Goal: Task Accomplishment & Management: Complete application form

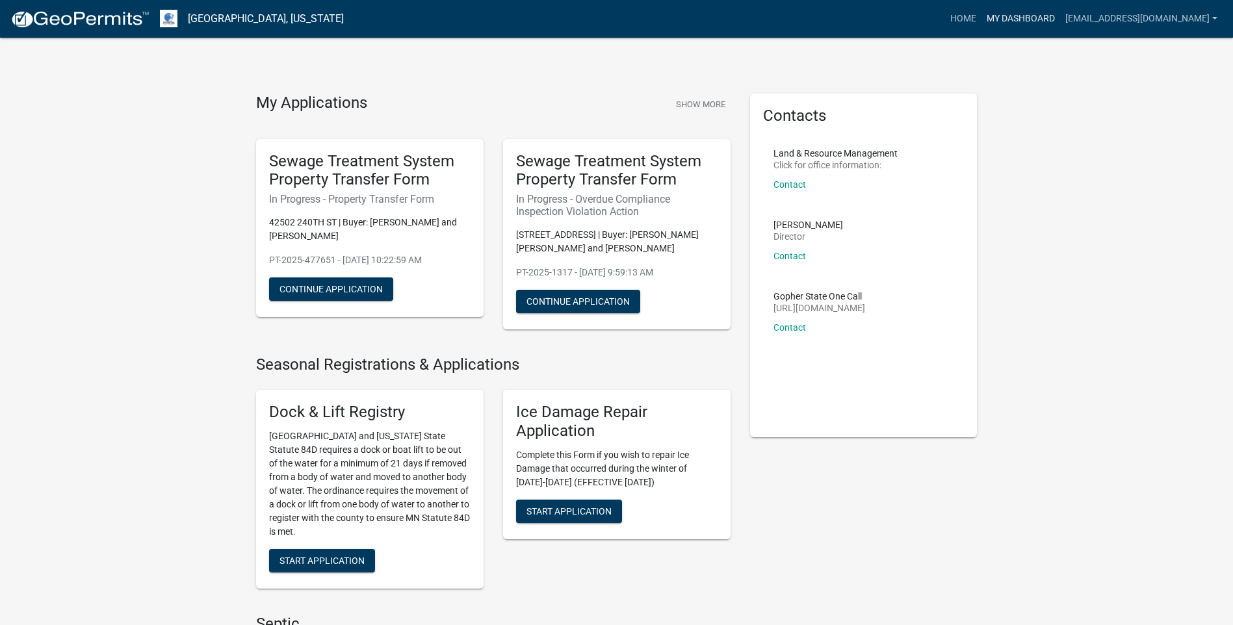
click at [1060, 18] on link "My Dashboard" at bounding box center [1021, 19] width 79 height 25
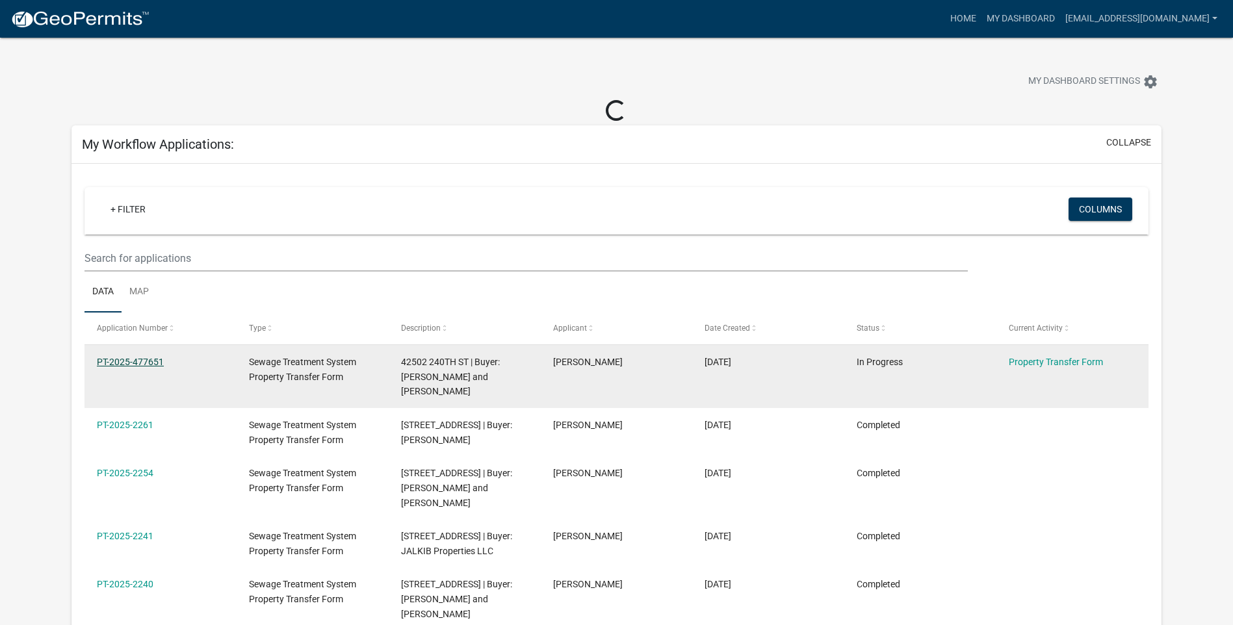
click at [159, 357] on link "PT-2025-477651" at bounding box center [130, 362] width 67 height 10
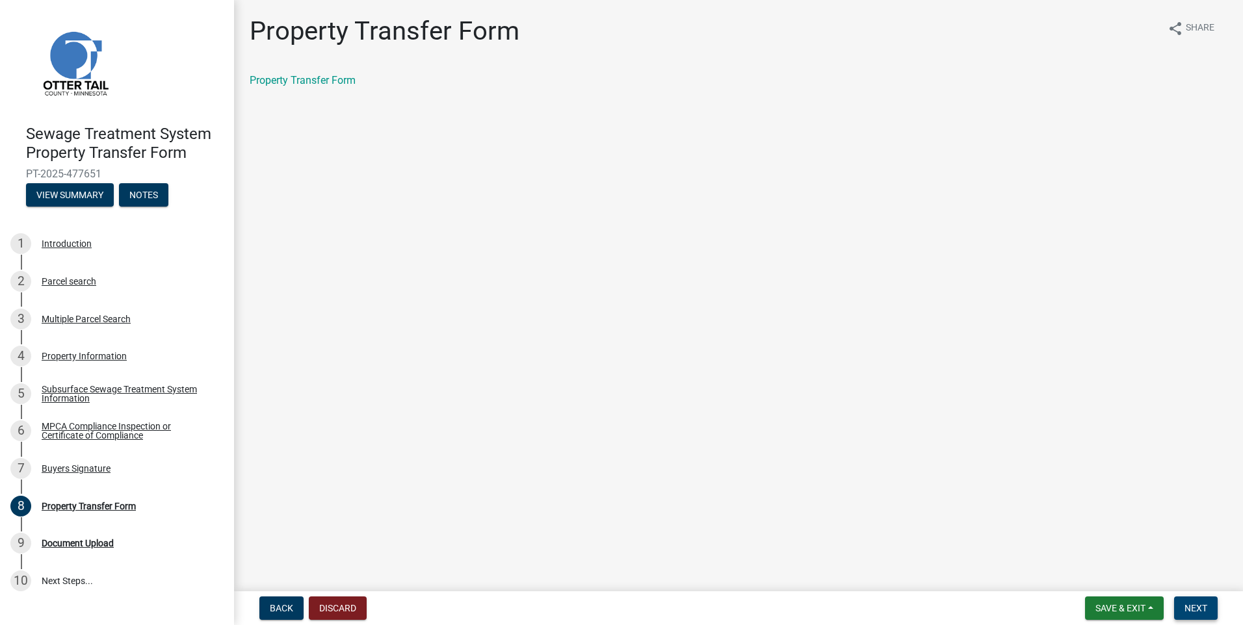
click at [1198, 609] on span "Next" at bounding box center [1196, 608] width 23 height 10
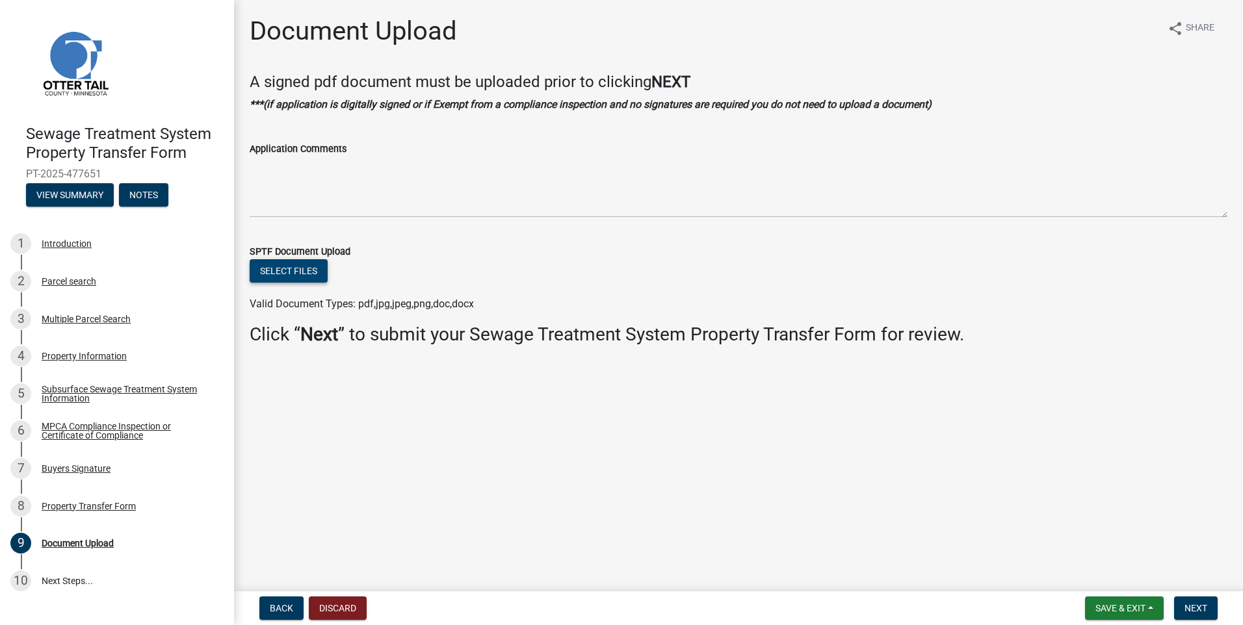
click at [305, 263] on button "Select files" at bounding box center [289, 270] width 78 height 23
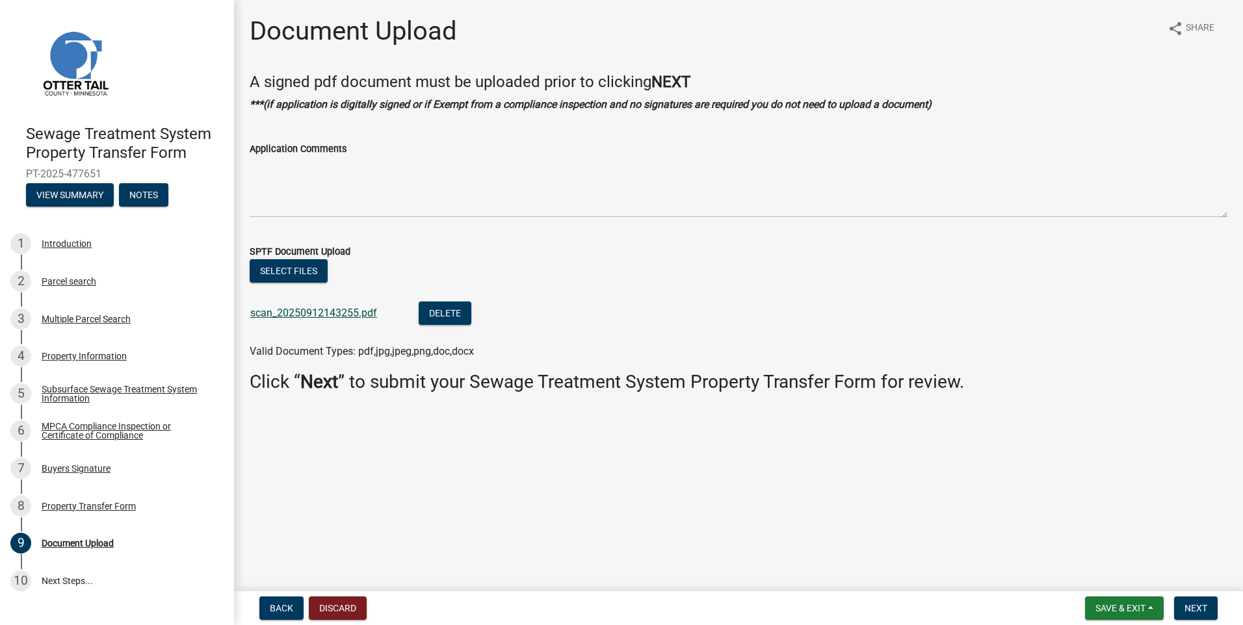
click at [346, 313] on link "scan_20250912143255.pdf" at bounding box center [313, 313] width 127 height 12
click at [1187, 604] on span "Next" at bounding box center [1196, 608] width 23 height 10
